Goal: Complete application form

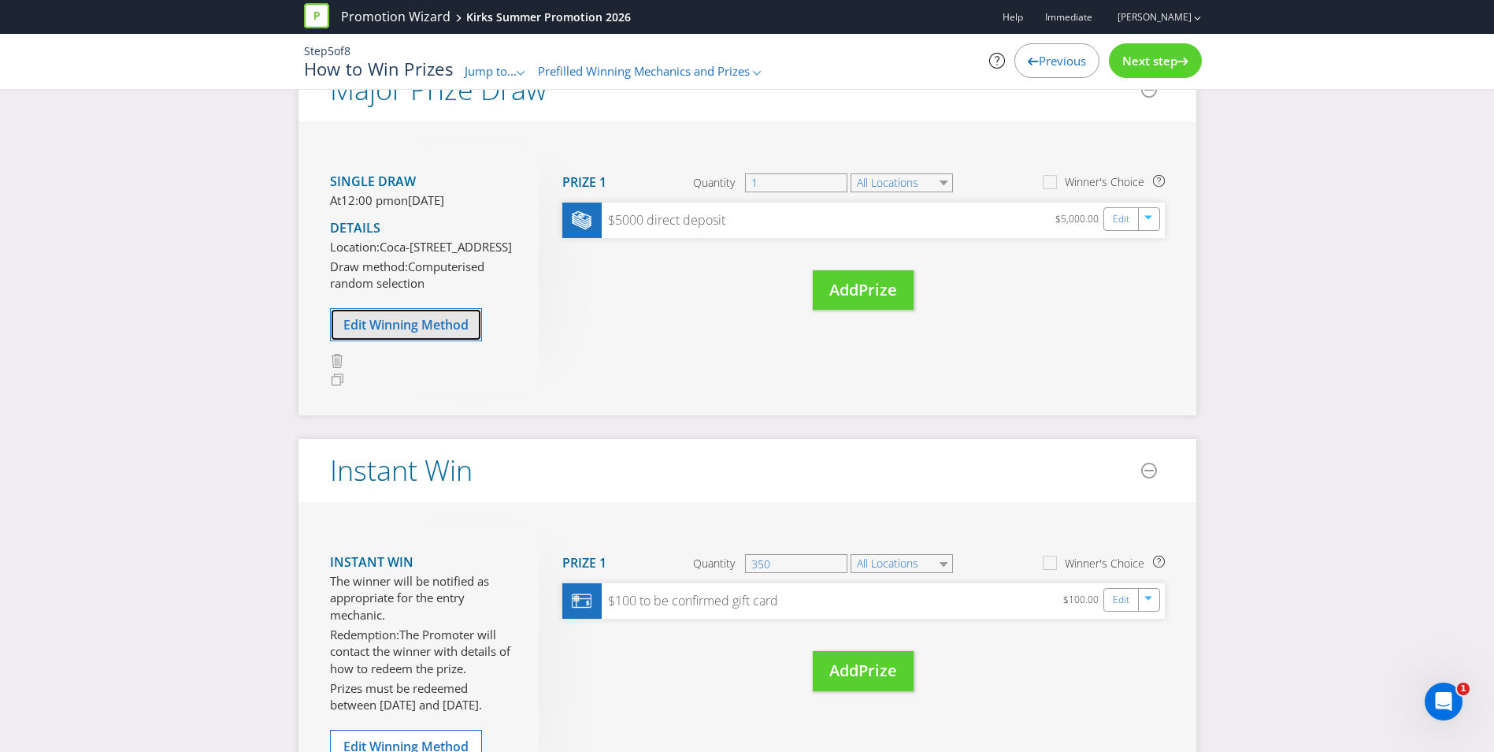
click at [392, 333] on span "Edit Winning Method" at bounding box center [405, 324] width 125 height 17
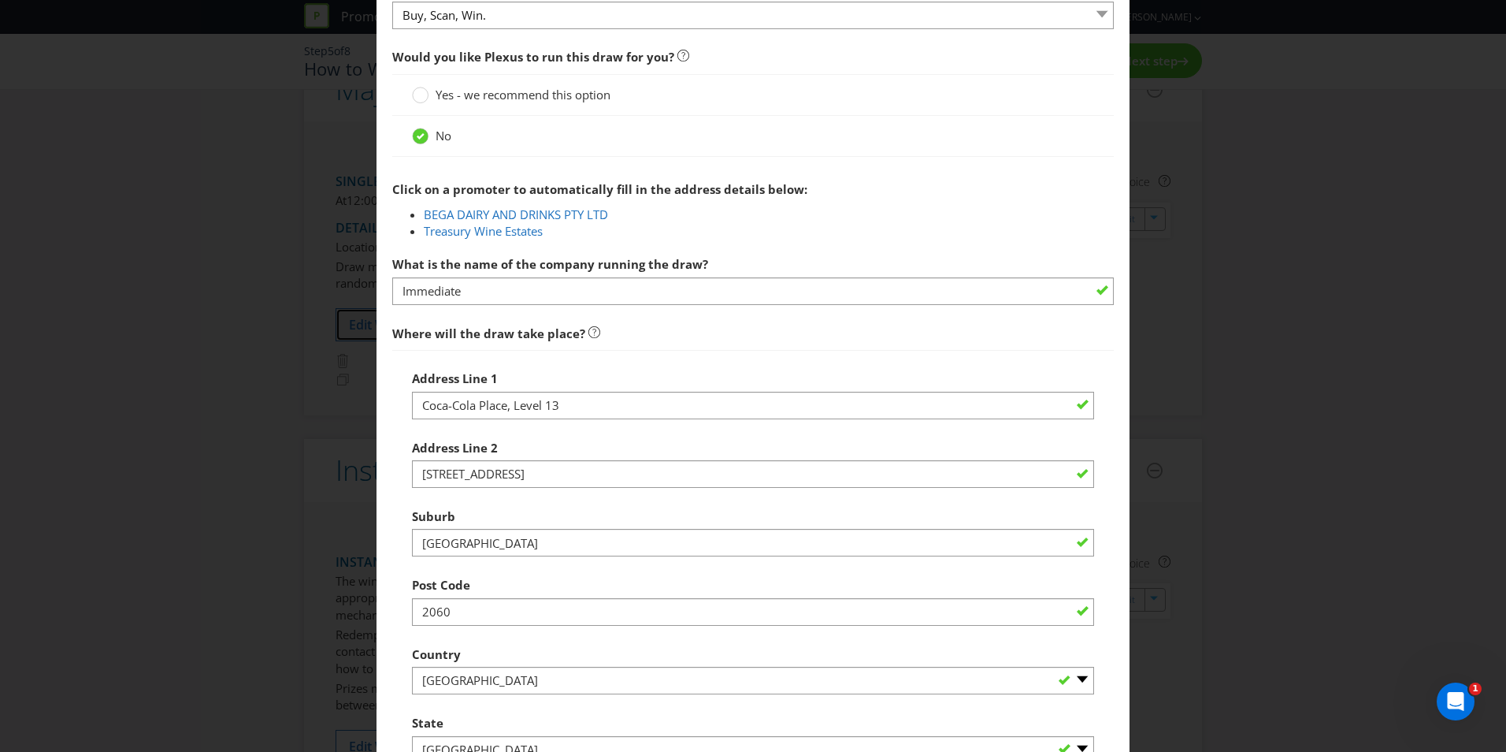
scroll to position [603, 0]
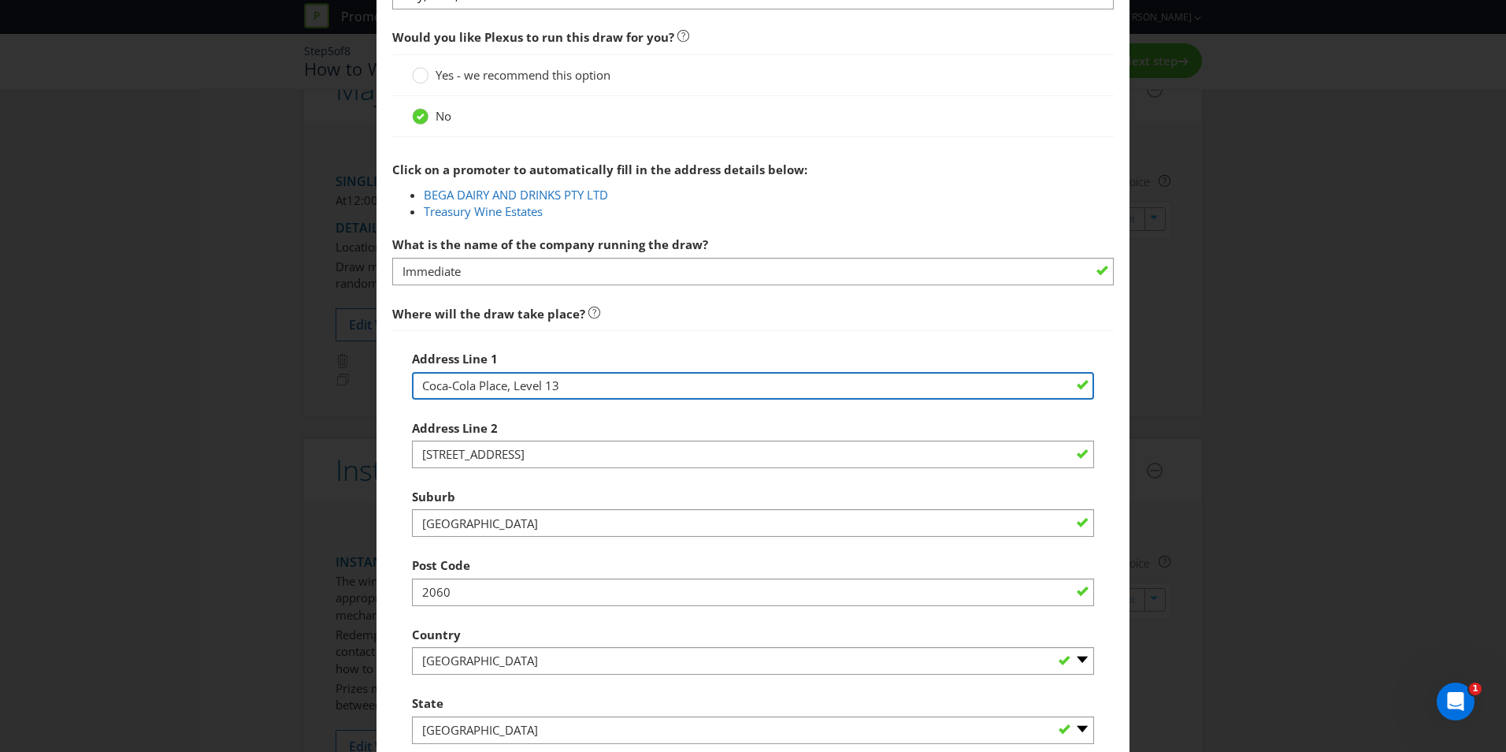
drag, startPoint x: 586, startPoint y: 383, endPoint x: 358, endPoint y: 372, distance: 227.9
click at [358, 372] on div "Edit Winning Method Buy, Scan, Win. Win Instant Win to enter How will the winne…" at bounding box center [753, 376] width 1506 height 752
click at [489, 397] on input "Coca-Cola Place, Level 13" at bounding box center [753, 386] width 682 height 28
click at [496, 385] on input "Coca-Cola Place, Level 13" at bounding box center [753, 386] width 682 height 28
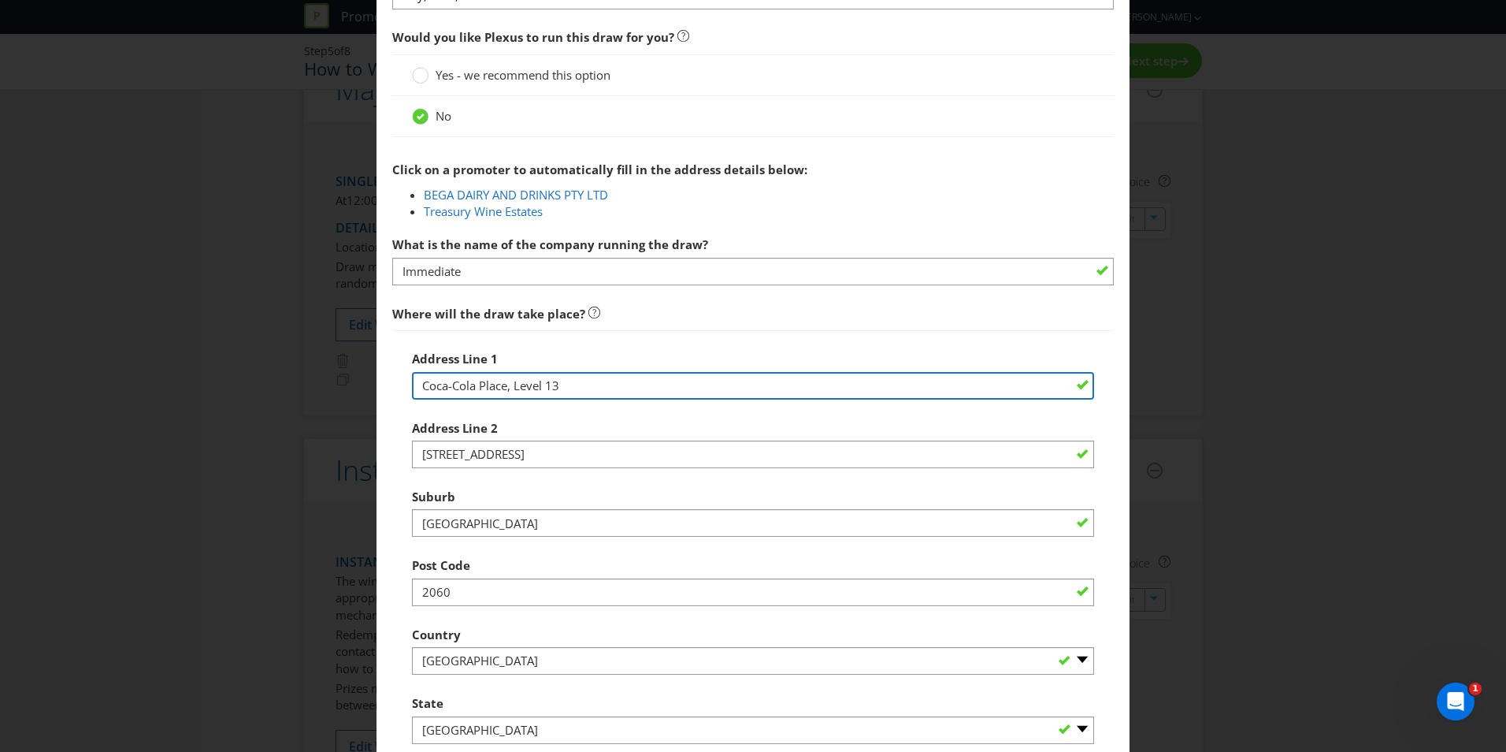
click at [496, 385] on input "Coca-Cola Place, Level 13" at bounding box center [753, 386] width 682 height 28
type input "Studio 111"
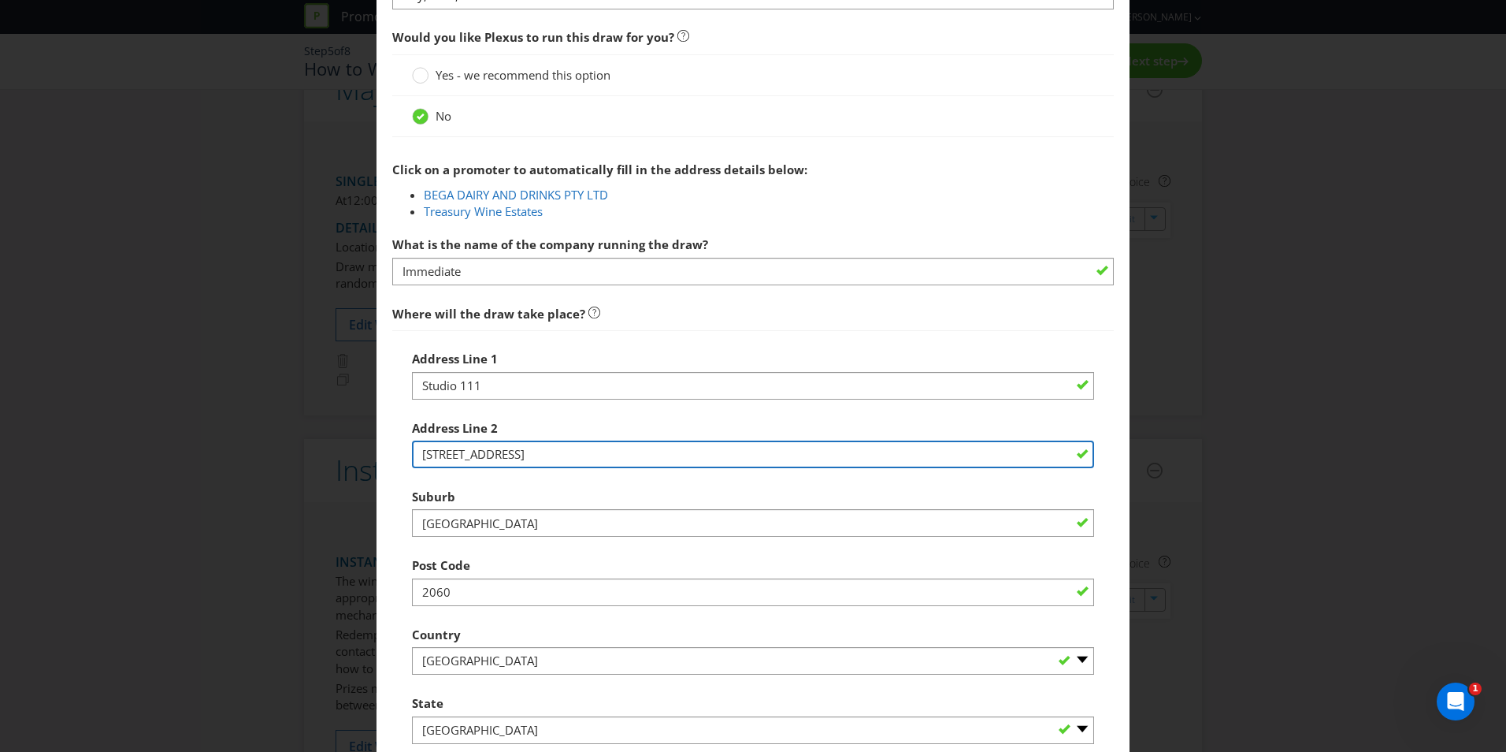
click at [497, 454] on input "[STREET_ADDRESS]" at bounding box center [753, 454] width 682 height 28
type input "[STREET_ADDRESS]"
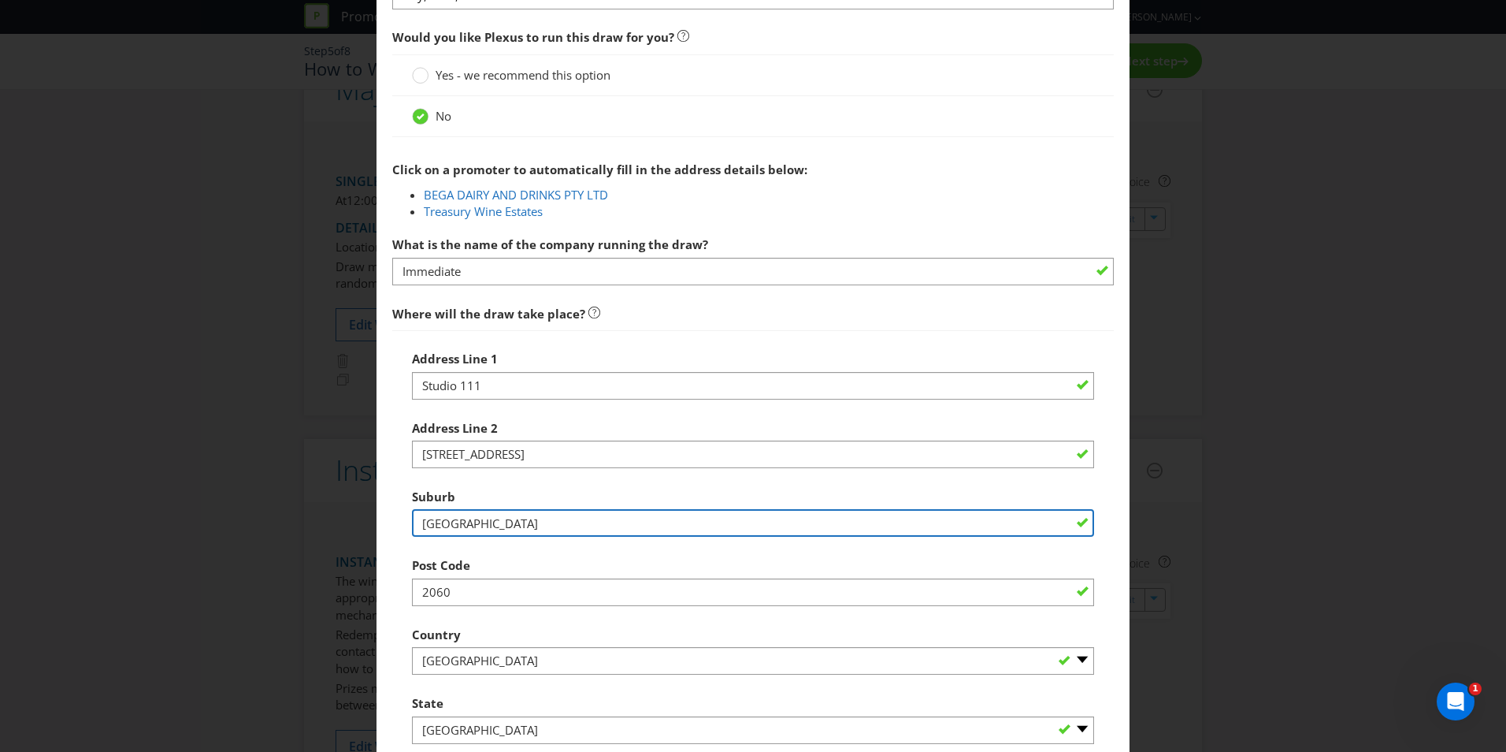
click at [469, 529] on input "[GEOGRAPHIC_DATA]" at bounding box center [753, 523] width 682 height 28
type input "[GEOGRAPHIC_DATA]"
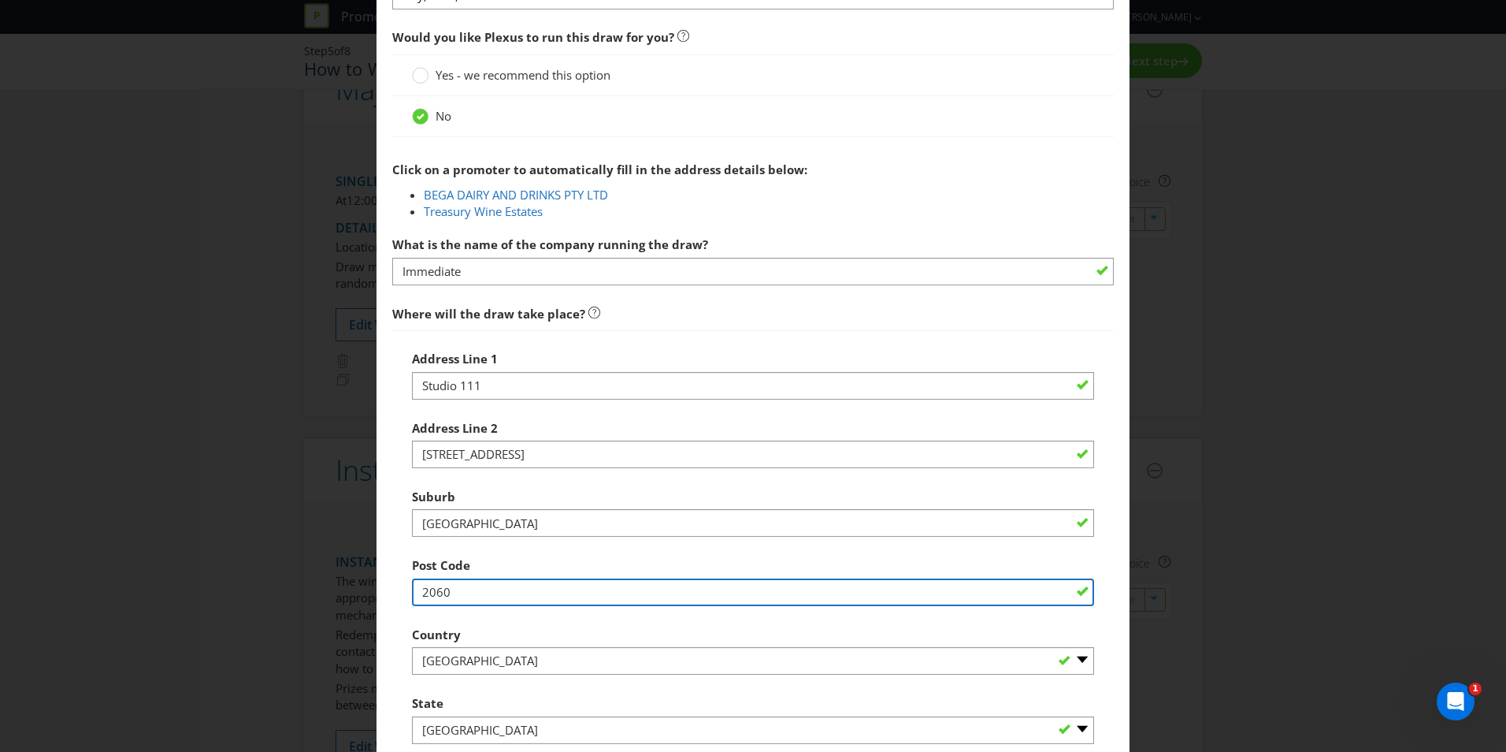
drag, startPoint x: 456, startPoint y: 599, endPoint x: 384, endPoint y: 594, distance: 72.6
click at [384, 594] on main "Buy, Scan, Win. Win Instant Win to enter How will the winners be selected? Draw…" at bounding box center [753, 431] width 753 height 1933
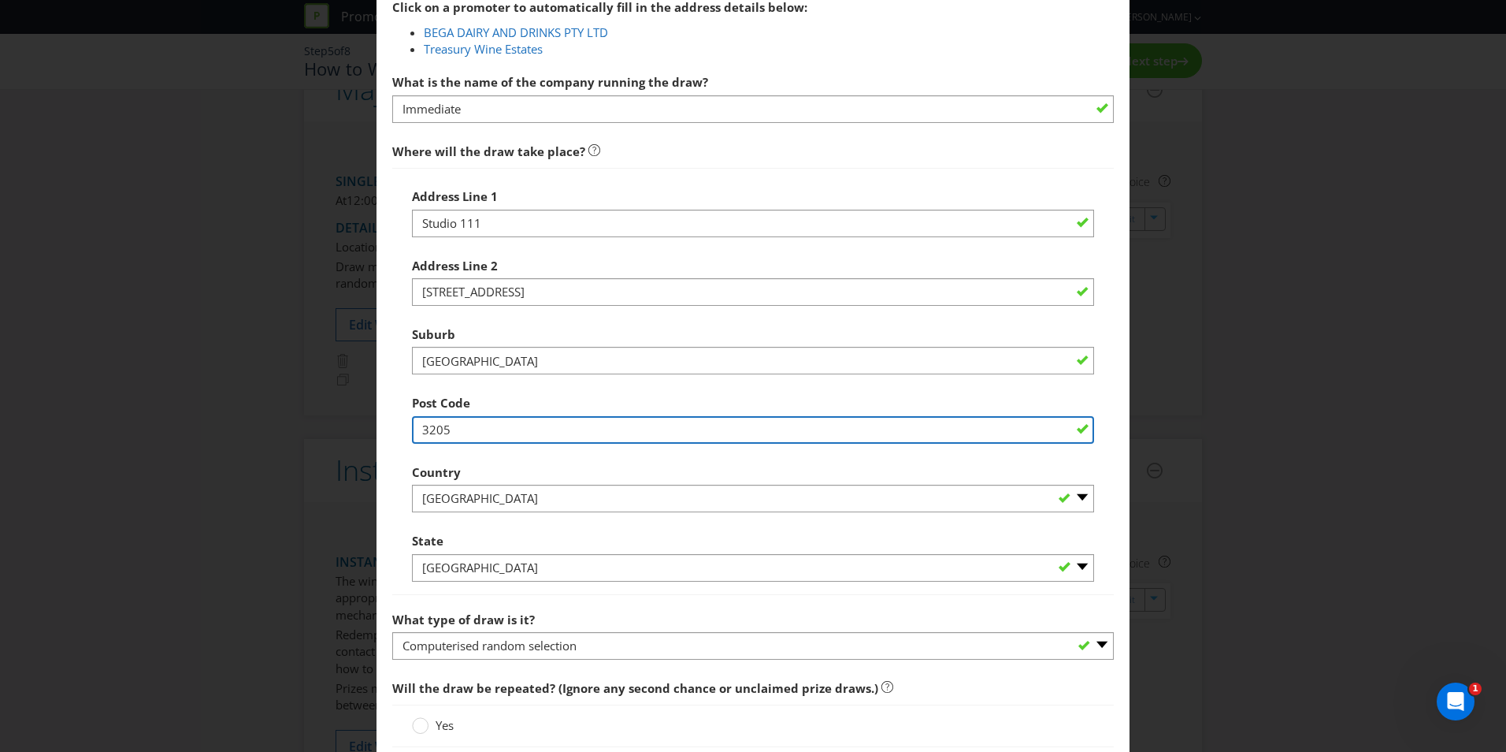
scroll to position [796, 0]
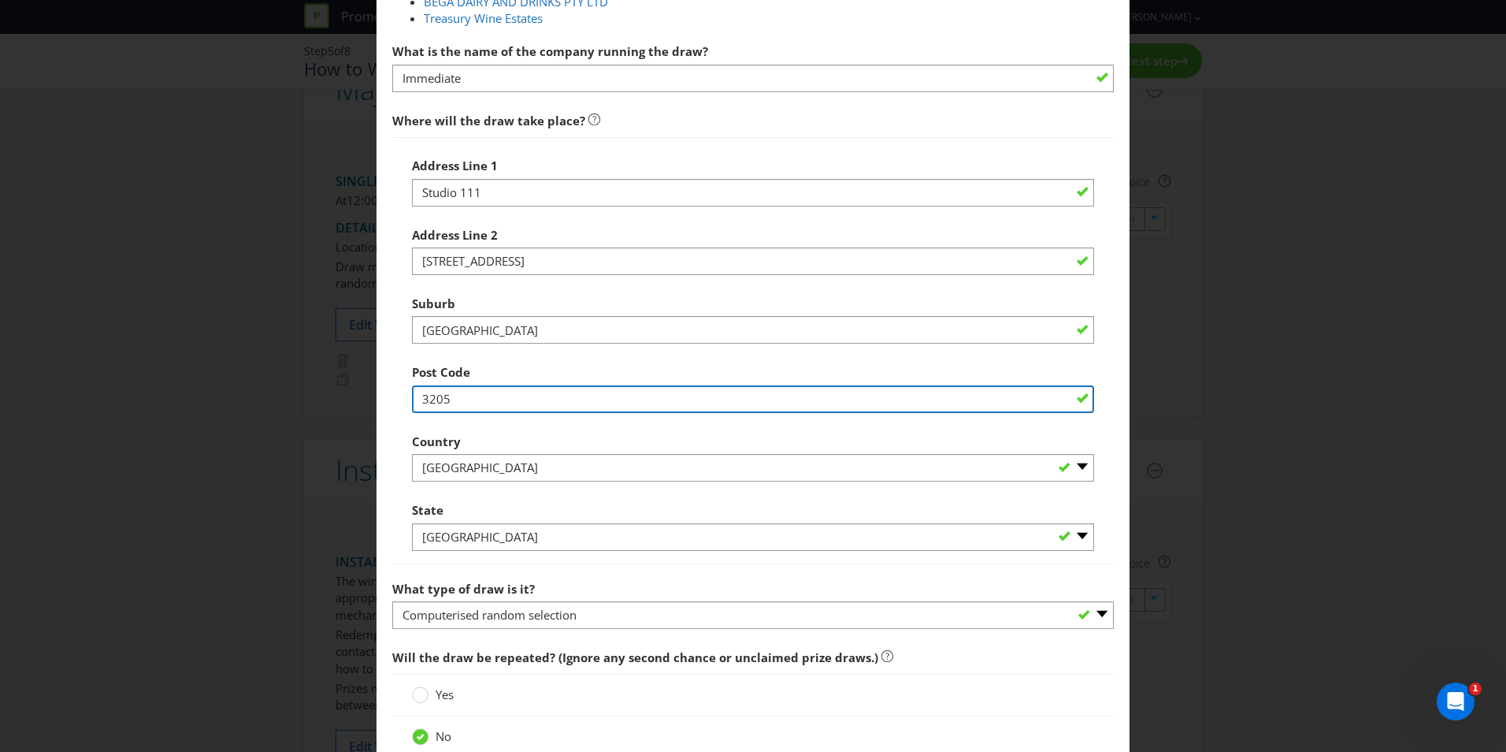
type input "3205"
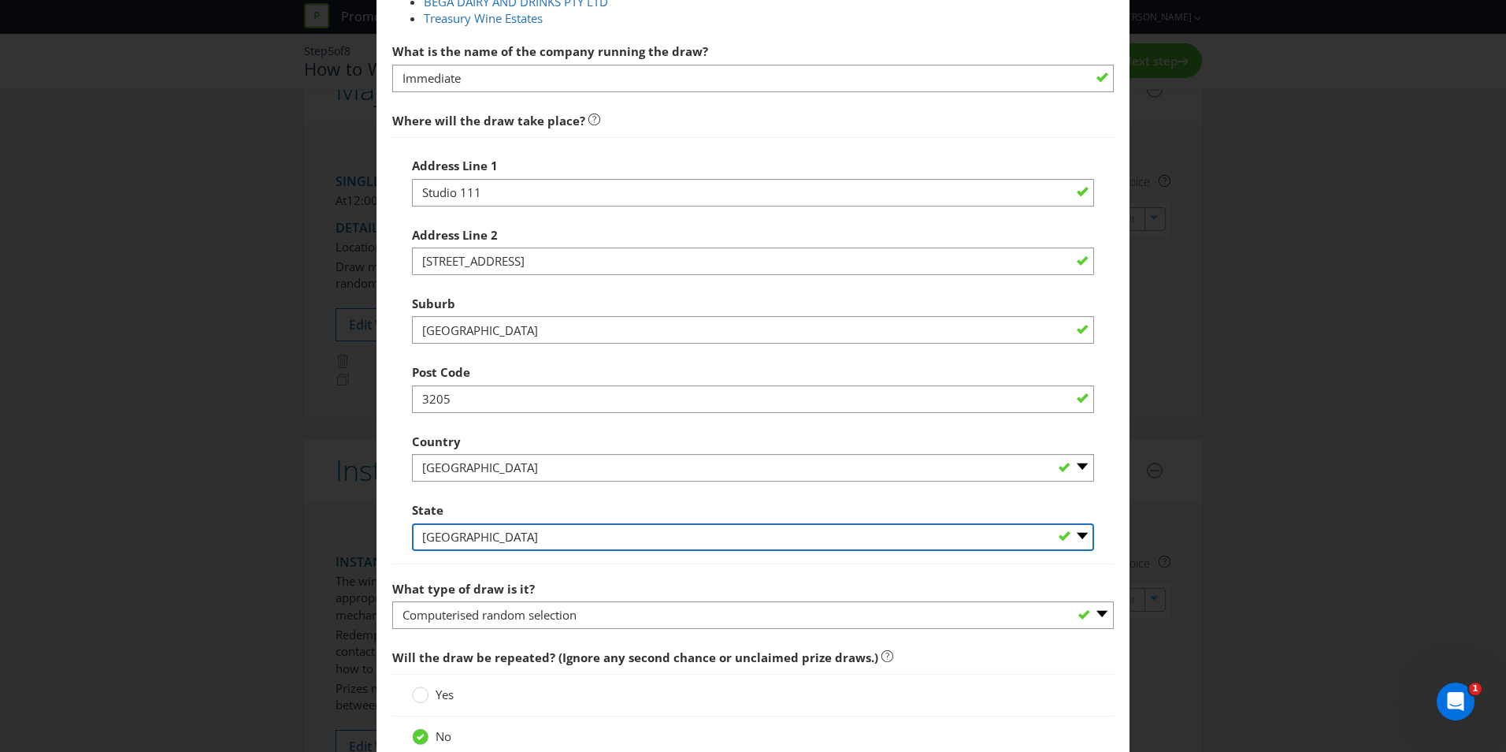
click at [471, 537] on select "-- Please Select -- [GEOGRAPHIC_DATA] [GEOGRAPHIC_DATA] [GEOGRAPHIC_DATA] [GEOG…" at bounding box center [753, 537] width 682 height 28
select select "VIC"
click at [412, 523] on select "-- Please Select -- [GEOGRAPHIC_DATA] [GEOGRAPHIC_DATA] [GEOGRAPHIC_DATA] [GEOG…" at bounding box center [753, 537] width 682 height 28
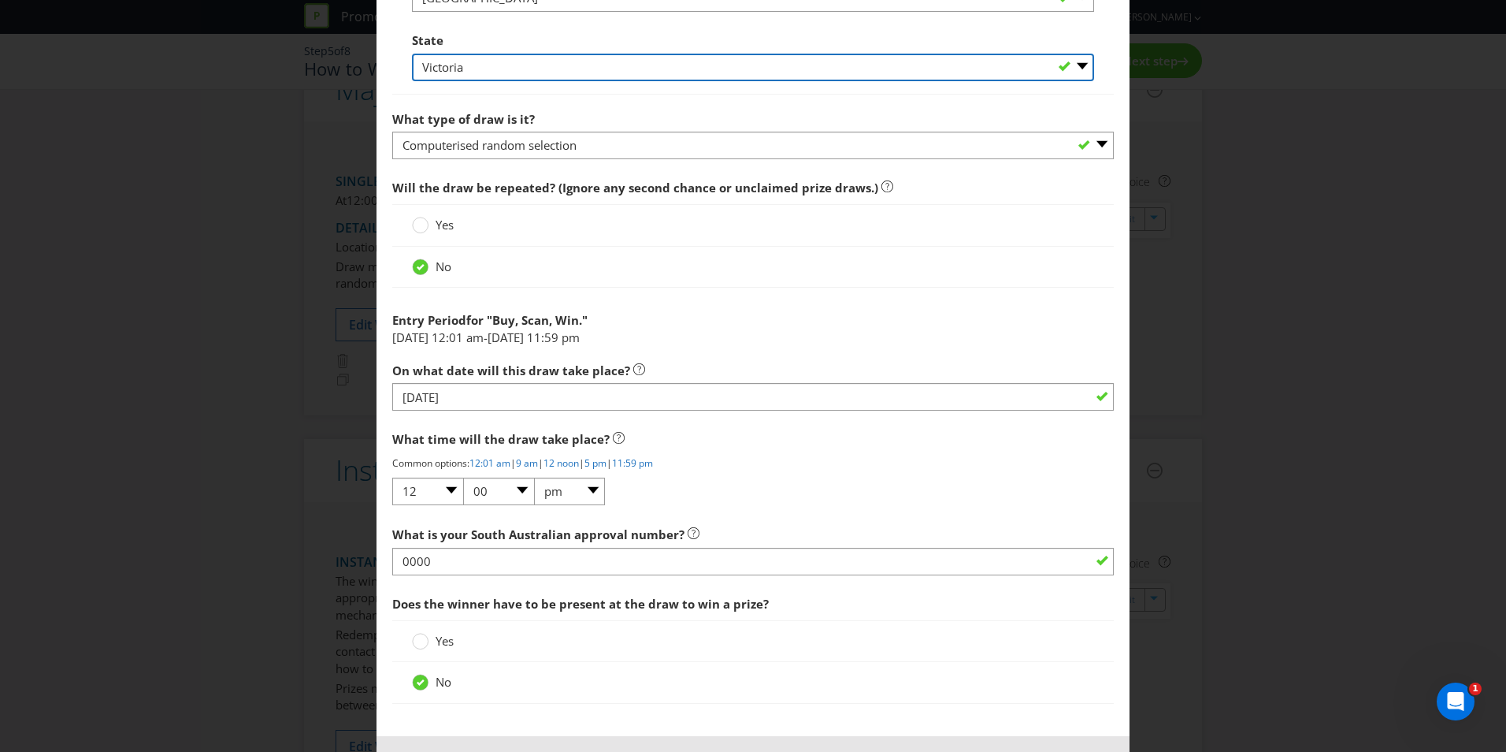
scroll to position [1278, 0]
